Goal: Information Seeking & Learning: Check status

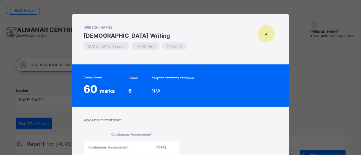
scroll to position [223, 0]
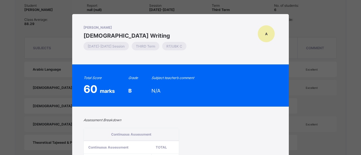
click at [168, 141] on th "Total" at bounding box center [164, 147] width 27 height 13
click at [265, 34] on span "A" at bounding box center [266, 34] width 3 height 4
click at [302, 37] on div "[PERSON_NAME][DEMOGRAPHIC_DATA] Writing [DATE]-[DATE] Session THIRD Term RT/UBK…" at bounding box center [180, 77] width 361 height 155
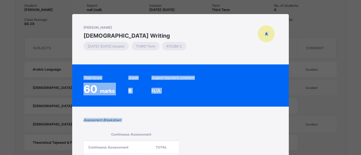
drag, startPoint x: 302, startPoint y: 37, endPoint x: 171, endPoint y: 130, distance: 160.3
click at [171, 130] on div "[PERSON_NAME][DEMOGRAPHIC_DATA] Writing [DATE]-[DATE] Session THIRD Term RT/UBK…" at bounding box center [180, 77] width 361 height 155
click at [265, 33] on span "A" at bounding box center [266, 34] width 3 height 4
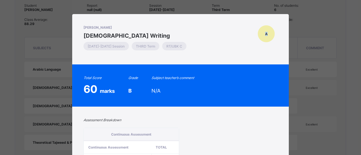
click at [265, 33] on span "A" at bounding box center [266, 34] width 3 height 4
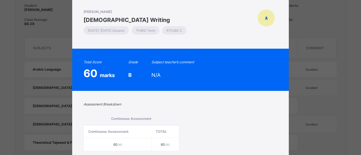
scroll to position [0, 0]
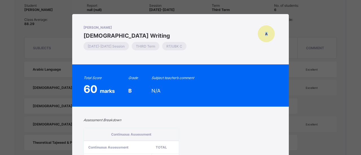
click at [313, 44] on div "ABDULLAHI ABDUL-HAKEEM Qur'anic Writing 2024-2025 Session THIRD Term RT/UBK C A…" at bounding box center [180, 77] width 361 height 155
click at [309, 43] on div "ABDULLAHI ABDUL-HAKEEM Qur'anic Writing 2024-2025 Session THIRD Term RT/UBK C A…" at bounding box center [180, 77] width 361 height 155
click at [265, 34] on span "A" at bounding box center [266, 34] width 3 height 4
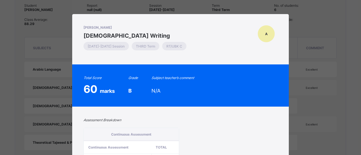
click at [267, 39] on div "A" at bounding box center [266, 33] width 17 height 17
click at [270, 34] on div "A" at bounding box center [266, 33] width 17 height 17
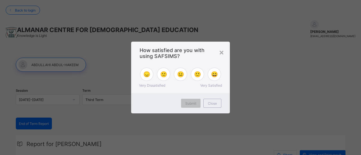
click at [229, 54] on div "How satisfied are you with using SAFSIMS?" at bounding box center [180, 52] width 99 height 20
click at [223, 54] on div "×" at bounding box center [221, 52] width 5 height 10
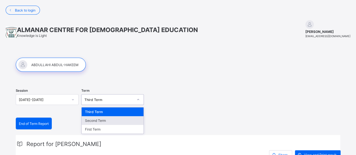
click at [103, 119] on div "Second Term" at bounding box center [113, 120] width 62 height 9
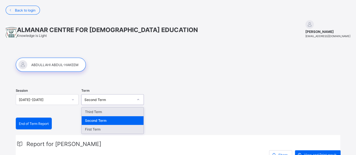
click at [101, 131] on div "First Term" at bounding box center [113, 129] width 62 height 9
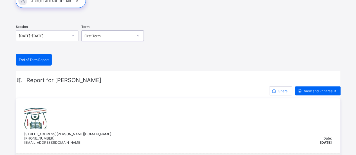
scroll to position [64, 0]
